Goal: Use online tool/utility: Use online tool/utility

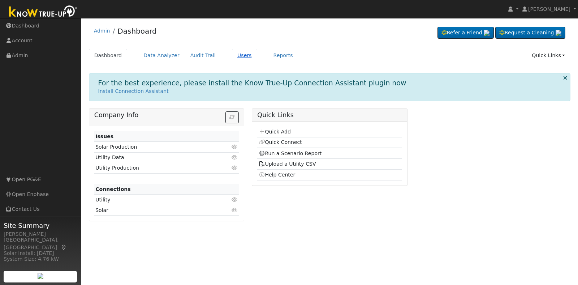
click at [236, 53] on link "Users" at bounding box center [244, 55] width 25 height 13
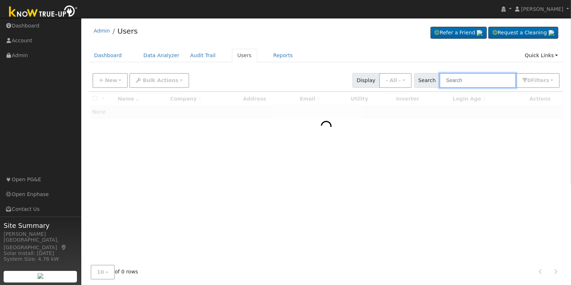
click at [467, 81] on input "text" at bounding box center [478, 80] width 77 height 15
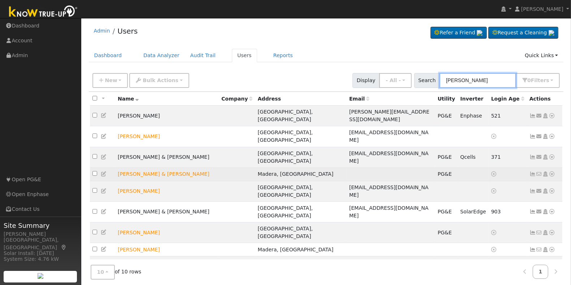
type input "[PERSON_NAME]"
click at [553, 171] on icon at bounding box center [552, 173] width 7 height 5
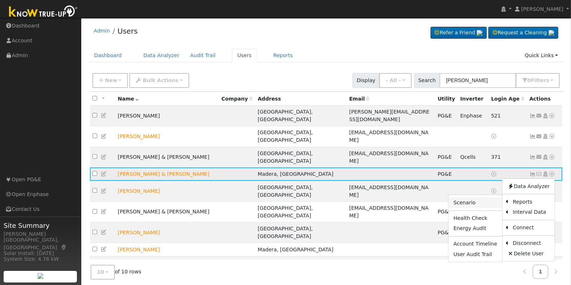
click at [489, 197] on link "Scenario" at bounding box center [476, 202] width 54 height 10
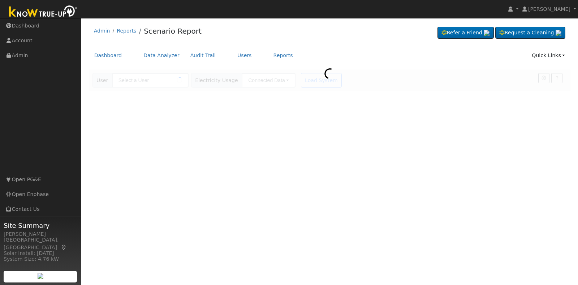
type input "[PERSON_NAME] & [PERSON_NAME]"
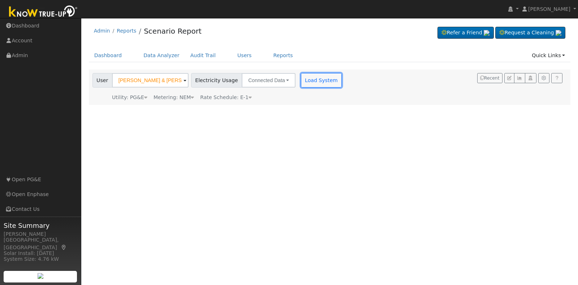
click at [319, 78] on button "Load System" at bounding box center [321, 80] width 41 height 14
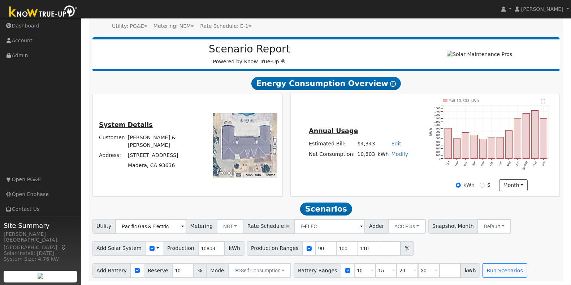
scroll to position [71, 0]
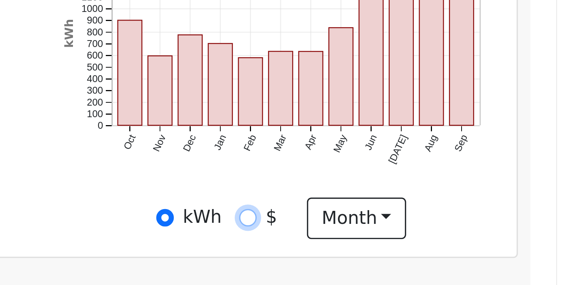
click at [481, 187] on input "$" at bounding box center [482, 185] width 5 height 5
radio input "true"
radio input "false"
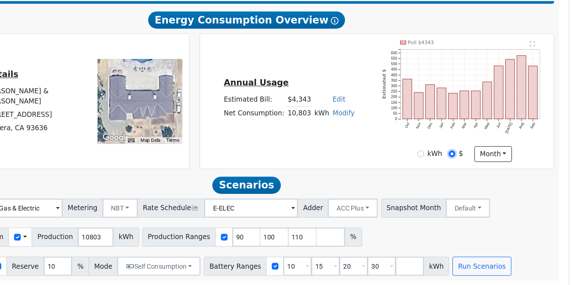
scroll to position [74, 0]
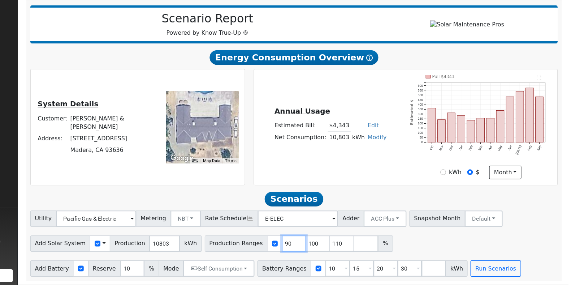
click at [316, 246] on input "90" at bounding box center [327, 248] width 22 height 14
type input "100"
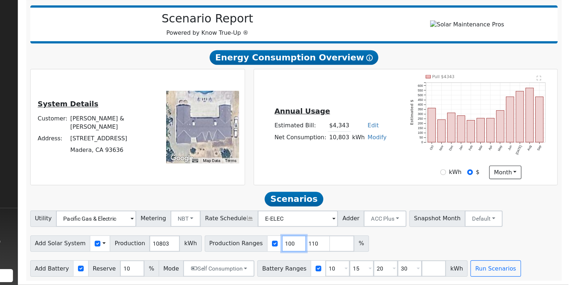
type input "110"
click at [316, 246] on input "110" at bounding box center [327, 248] width 22 height 14
type input "140"
click at [354, 274] on input "10" at bounding box center [365, 270] width 22 height 14
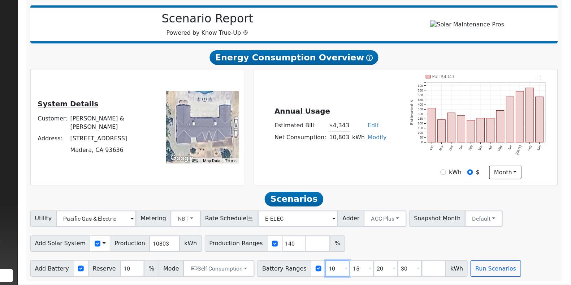
click at [354, 274] on input "10" at bounding box center [365, 270] width 22 height 14
type input "15"
type input "20"
type input "30"
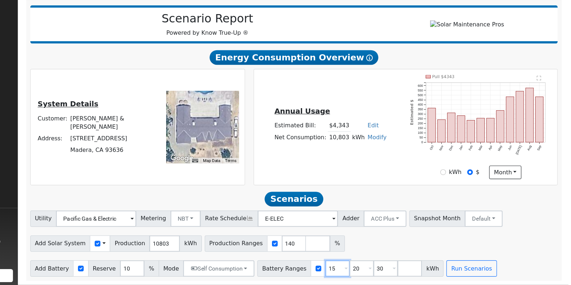
click at [354, 274] on input "15" at bounding box center [365, 270] width 22 height 14
type input "20"
type input "30"
click at [354, 274] on input "20" at bounding box center [365, 270] width 22 height 14
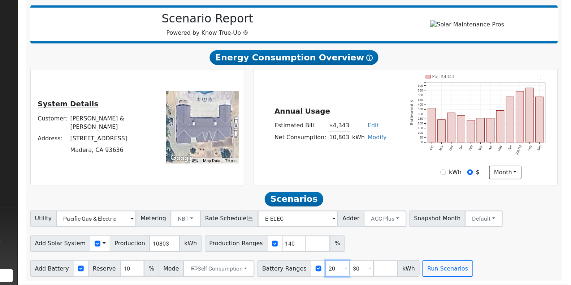
type input "30"
click at [354, 274] on input "30" at bounding box center [365, 270] width 22 height 14
type input "20"
click at [172, 269] on input "10" at bounding box center [183, 270] width 22 height 14
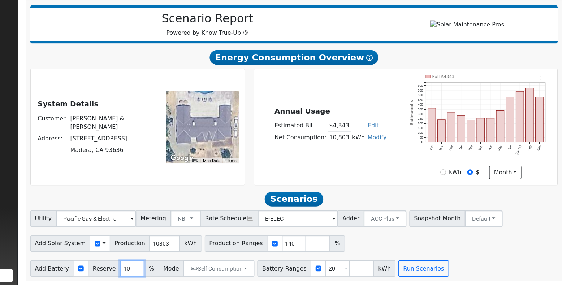
click at [172, 269] on input "10" at bounding box center [183, 270] width 22 height 14
type input "1"
type input "20"
click at [427, 263] on button "Run Scenarios" at bounding box center [441, 270] width 44 height 14
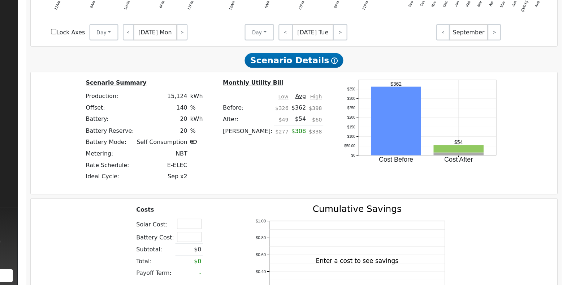
scroll to position [535, 0]
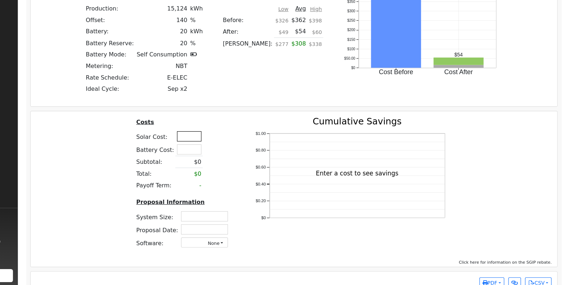
click at [231, 155] on input "text" at bounding box center [234, 153] width 22 height 9
click at [238, 167] on input "text" at bounding box center [234, 164] width 22 height 9
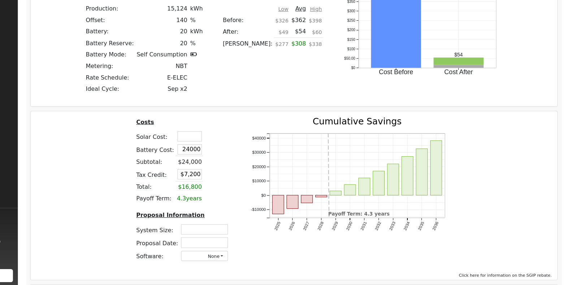
type input "$24,000"
click at [230, 153] on input "text" at bounding box center [234, 153] width 22 height 9
click at [157, 192] on div "Costs Solar Cost: 35500 Battery Cost: $24,000 Subtotal: $24,000 Tax Credit: $7,…" at bounding box center [326, 203] width 472 height 134
type input "$35,500"
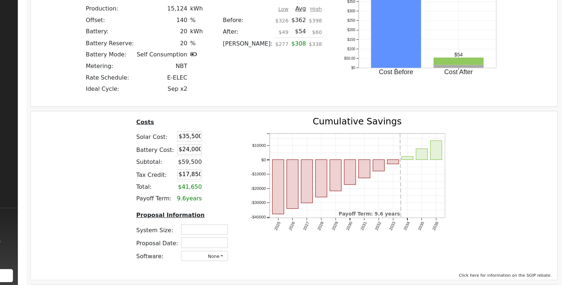
scroll to position [535, 0]
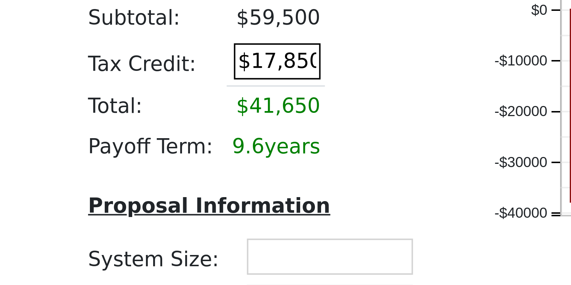
click at [238, 192] on input "$17,850" at bounding box center [234, 187] width 22 height 9
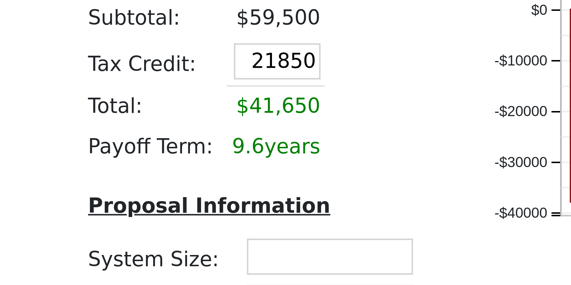
type input "$21,850"
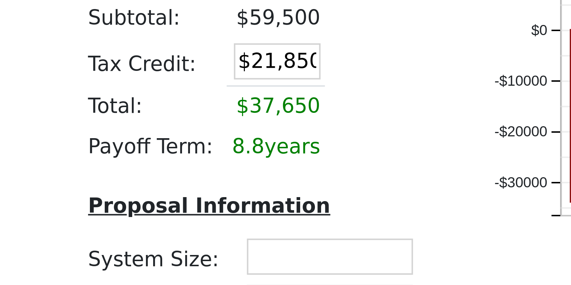
click at [266, 205] on table "Costs Solar Cost: $35,500 Battery Cost: $24,000 Subtotal: $59,500 Tax Credit: $…" at bounding box center [228, 174] width 86 height 77
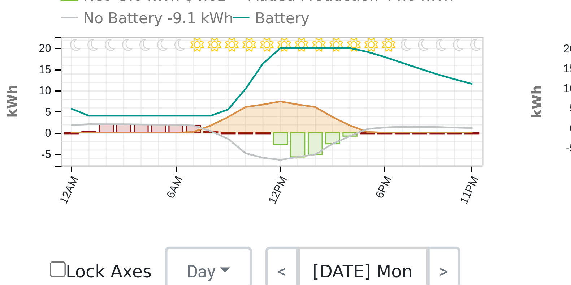
scroll to position [237, 0]
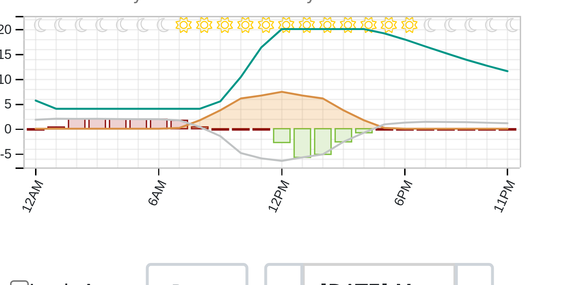
click at [132, 209] on text "No Battery -9.1 kWh" at bounding box center [143, 206] width 44 height 5
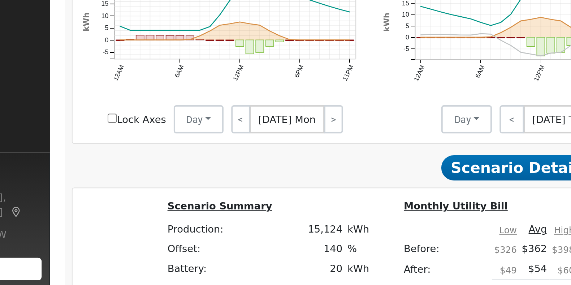
scroll to position [323, 0]
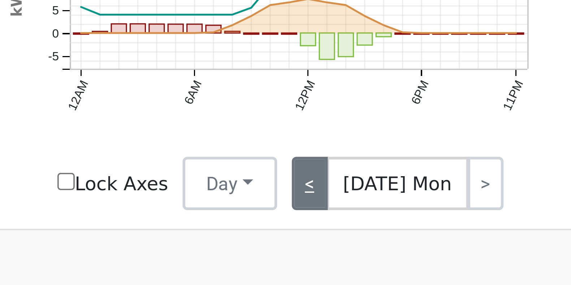
click at [176, 198] on link "<" at bounding box center [180, 195] width 10 height 14
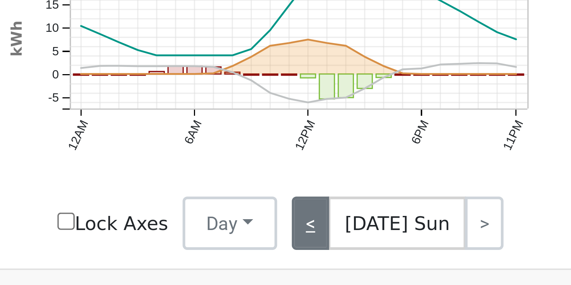
click at [175, 197] on link "<" at bounding box center [180, 195] width 10 height 14
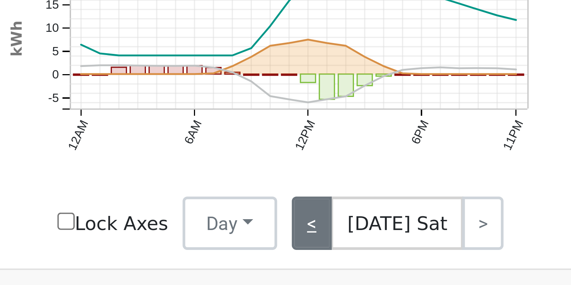
click at [177, 198] on link "<" at bounding box center [180, 195] width 11 height 14
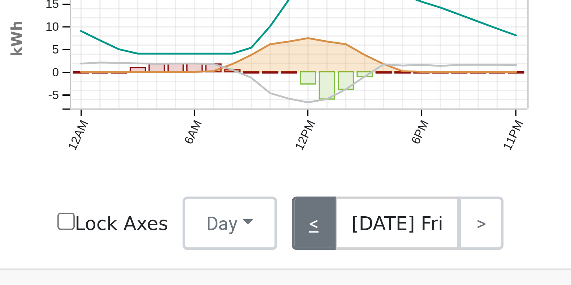
click at [176, 198] on link "<" at bounding box center [181, 195] width 12 height 14
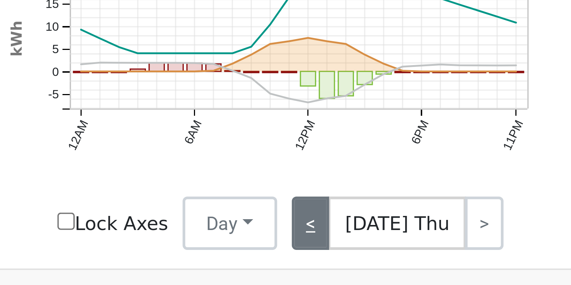
click at [176, 198] on link "<" at bounding box center [180, 195] width 10 height 14
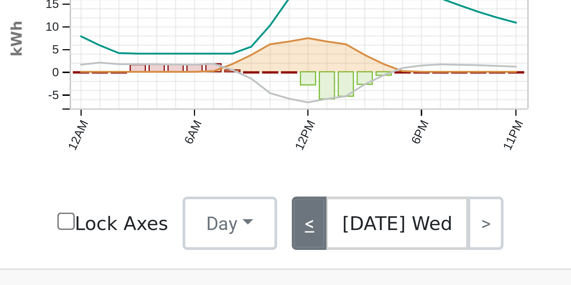
click at [176, 198] on link "<" at bounding box center [180, 195] width 10 height 14
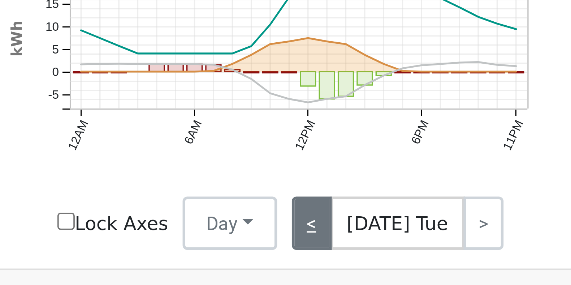
click at [176, 197] on link "<" at bounding box center [180, 195] width 11 height 14
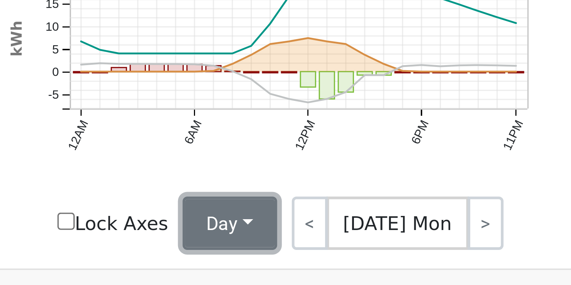
click at [160, 199] on button "Day" at bounding box center [158, 195] width 26 height 14
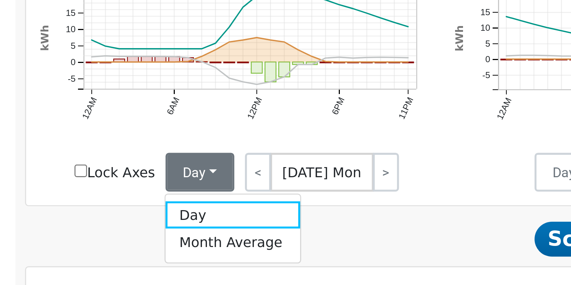
click at [237, 199] on icon "11PM - Clear 10PM - Clear 9PM - MostlyClear 8PM - PartlyCloudy 7PM - Clear 6PM …" at bounding box center [171, 147] width 147 height 106
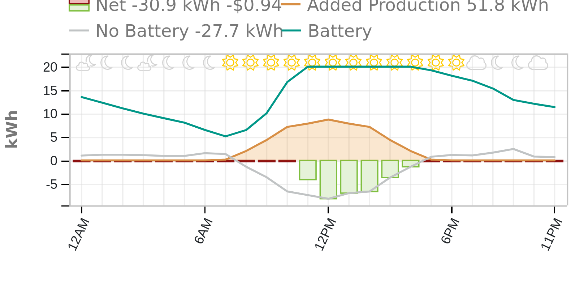
click at [276, 123] on text "No Battery -27.7 kWh" at bounding box center [299, 120] width 47 height 5
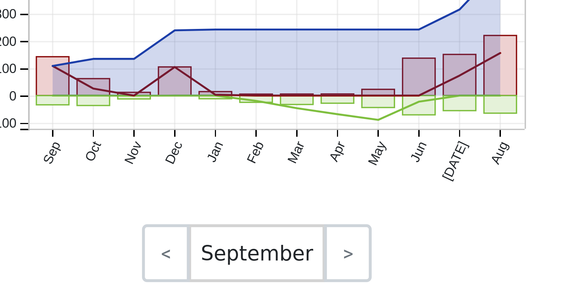
click at [445, 181] on icon "Credit 2025 Debit 2025 2025 $472 Sep Oct Nov Dec Jan Feb Mar Apr May Jun Jul Au…" at bounding box center [481, 143] width 147 height 99
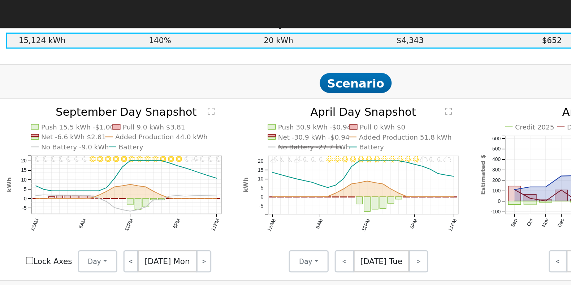
scroll to position [347, 0]
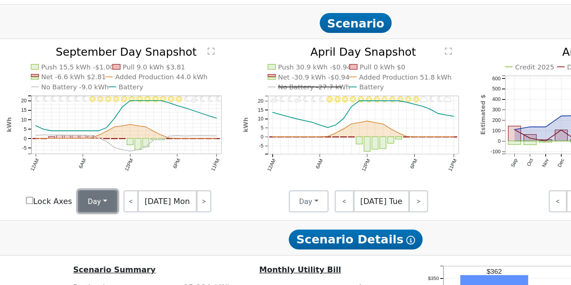
click at [162, 177] on button "Day" at bounding box center [158, 171] width 26 height 14
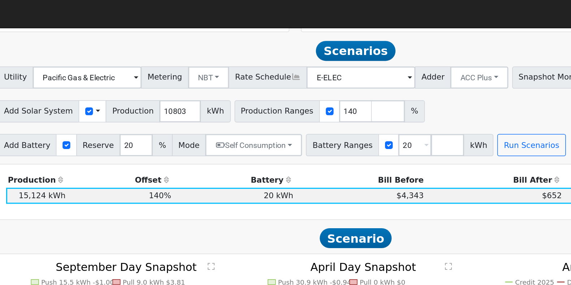
scroll to position [235, 0]
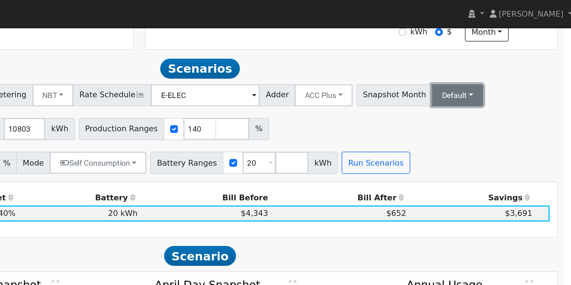
click at [478, 64] on button "Default" at bounding box center [495, 62] width 34 height 14
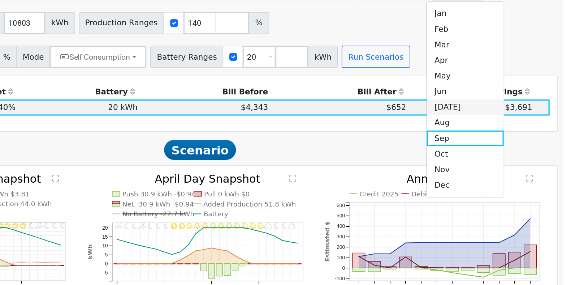
click at [475, 144] on link "Jul" at bounding box center [500, 139] width 50 height 10
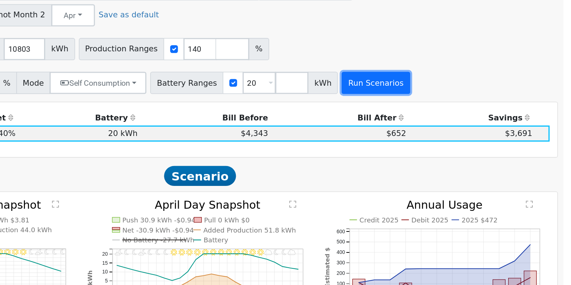
click at [438, 125] on button "Run Scenarios" at bounding box center [441, 123] width 44 height 14
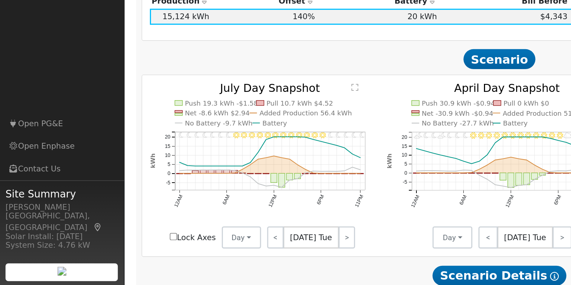
scroll to position [284, 0]
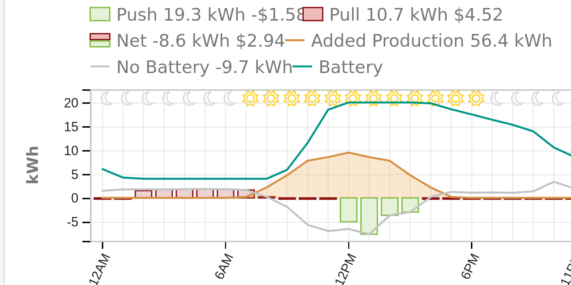
click at [121, 179] on text "No Battery -9.7 kWh" at bounding box center [143, 176] width 44 height 5
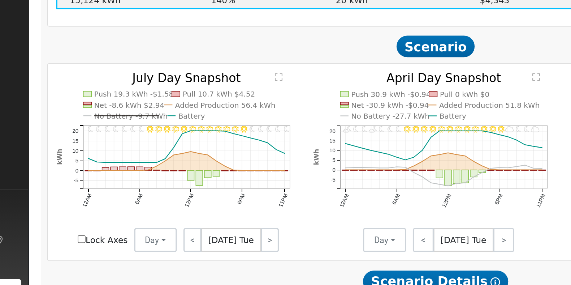
scroll to position [325, 0]
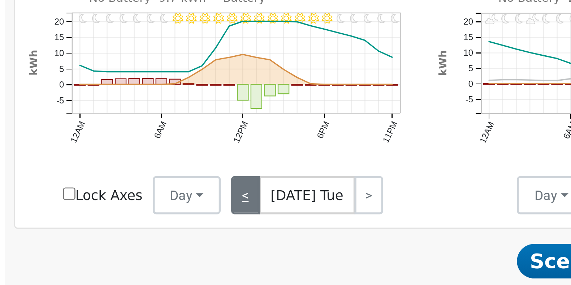
click at [179, 215] on link "<" at bounding box center [180, 211] width 11 height 14
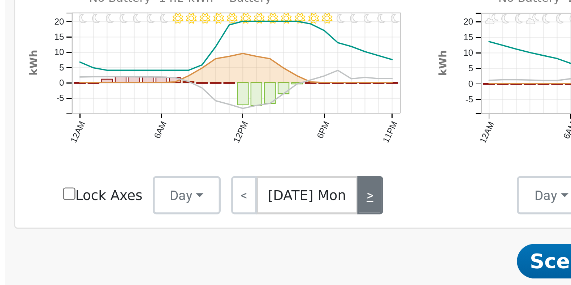
click at [225, 216] on link ">" at bounding box center [227, 211] width 10 height 14
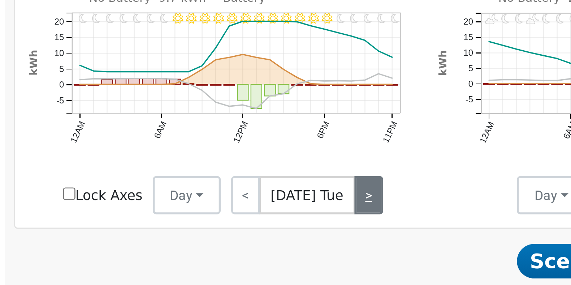
click at [225, 216] on link ">" at bounding box center [226, 211] width 11 height 14
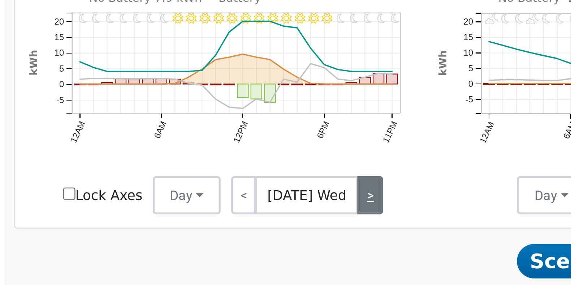
click at [225, 216] on link ">" at bounding box center [227, 211] width 10 height 14
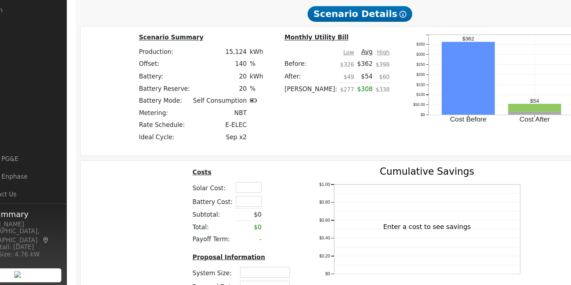
scroll to position [574, 0]
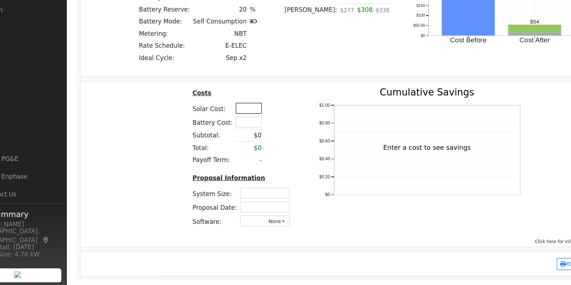
click at [231, 133] on input "text" at bounding box center [234, 137] width 22 height 9
click at [150, 164] on div "Costs Solar Cost: 59500 Battery Cost: Subtotal: $0 Total: $0 Payoff Term: - Pro…" at bounding box center [326, 181] width 472 height 122
type input "$59,500"
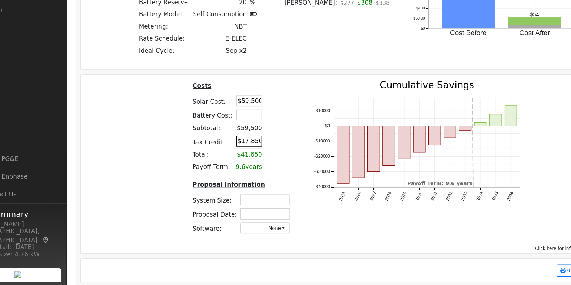
click at [238, 169] on input "$17,850" at bounding box center [234, 164] width 22 height 9
click at [113, 173] on div "Costs Solar Cost: $59,500 Battery Cost: Subtotal: $59,500 Tax Credit: 21850 Tot…" at bounding box center [326, 181] width 472 height 134
type input "$21,850"
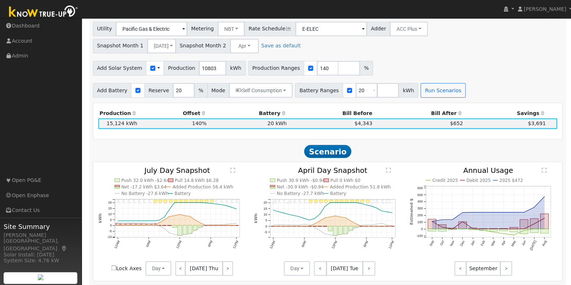
scroll to position [268, 0]
click at [354, 93] on input "20" at bounding box center [365, 90] width 22 height 14
type input "2"
type input "13.5"
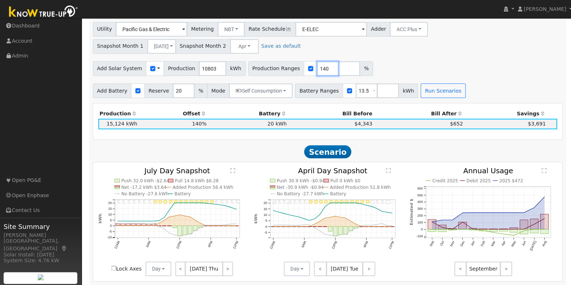
click at [316, 71] on input "140" at bounding box center [327, 68] width 22 height 14
type input "134"
click at [427, 94] on button "Run Scenarios" at bounding box center [441, 90] width 44 height 14
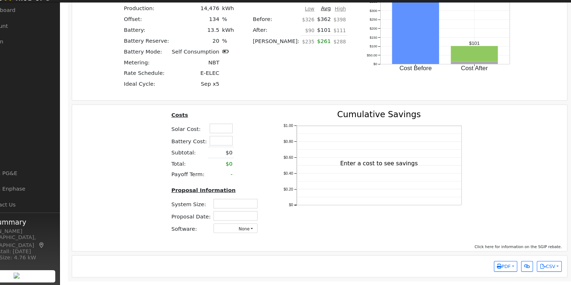
scroll to position [574, 0]
click at [237, 133] on input "text" at bounding box center [234, 137] width 22 height 9
type input "$33,250"
click at [160, 161] on div "Costs Solar Cost: $33,250 Battery Cost: Subtotal: $0 Total: $0 Payoff Term: - P…" at bounding box center [326, 181] width 472 height 122
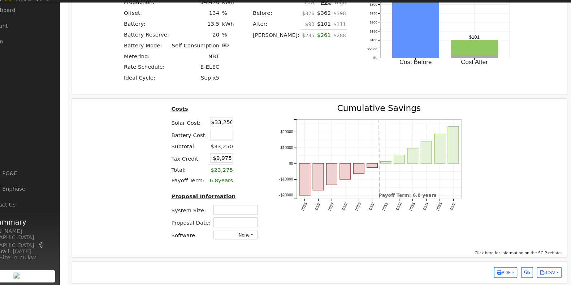
click at [233, 171] on td "$9,975" at bounding box center [233, 165] width 25 height 12
click at [225, 168] on input "$9,975" at bounding box center [234, 164] width 22 height 9
type input "$0"
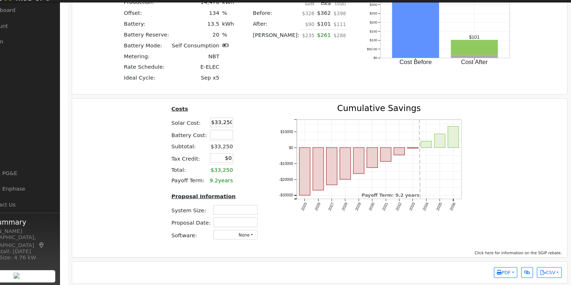
click at [172, 149] on div "Costs Solar Cost: $33,250 Battery Cost: Subtotal: $33,250 Tax Credit: $0 Total:…" at bounding box center [326, 181] width 472 height 134
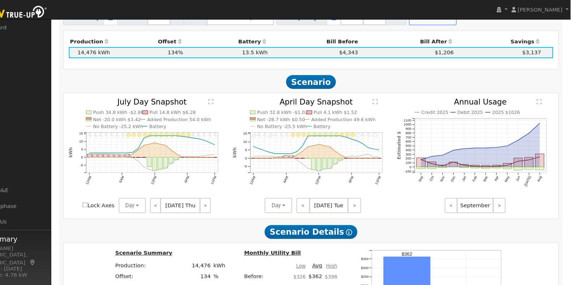
scroll to position [342, 0]
